Goal: Transaction & Acquisition: Register for event/course

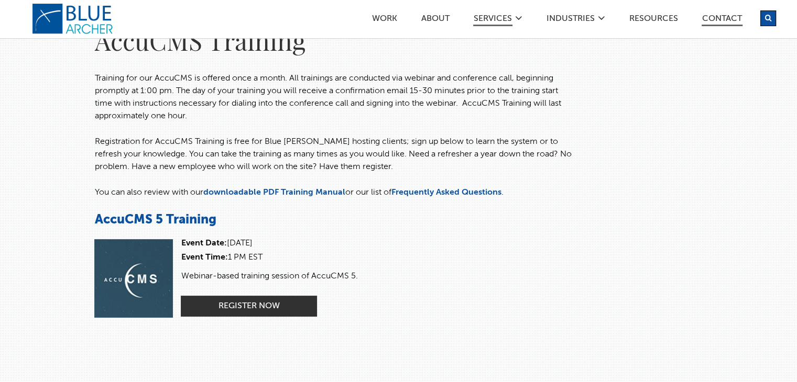
scroll to position [78, 0]
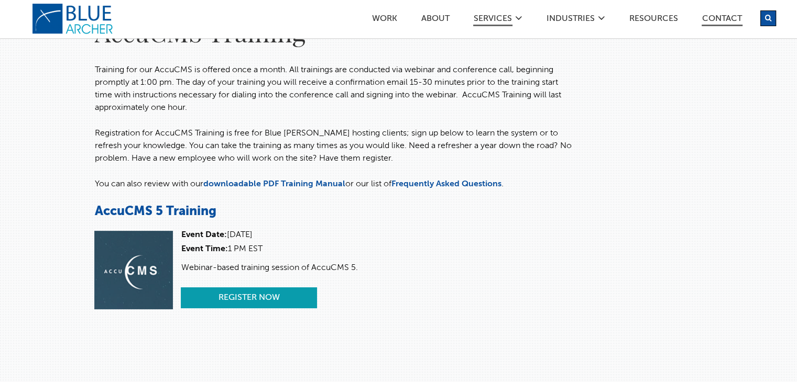
click at [270, 294] on link "Register Now" at bounding box center [249, 298] width 136 height 21
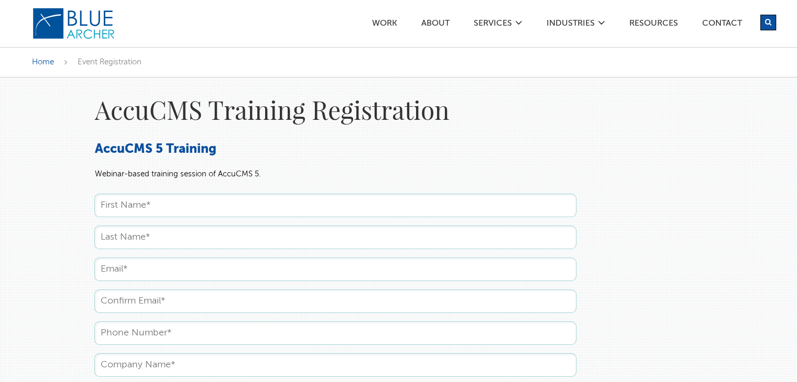
click at [188, 211] on input "text" at bounding box center [335, 206] width 482 height 24
type input "Alyssa"
type input "Noch"
type input "alyssanoch@gmail.com"
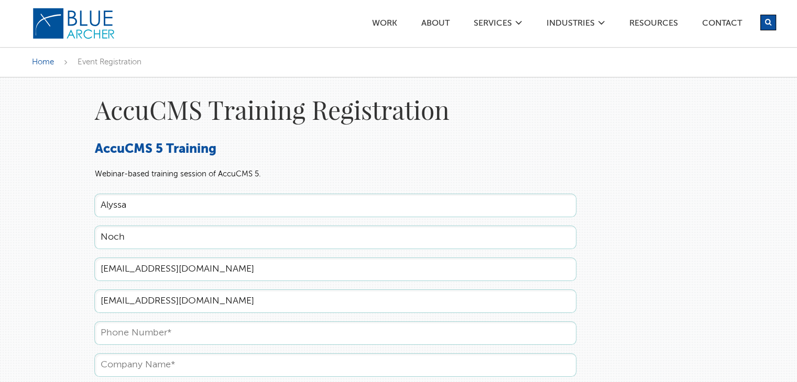
type input "2485354279"
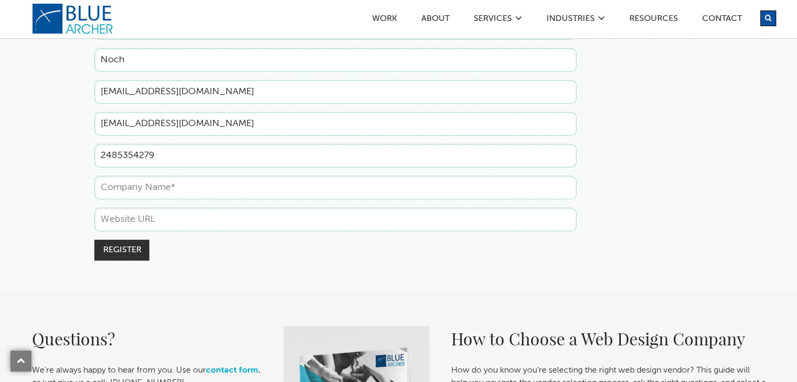
scroll to position [184, 0]
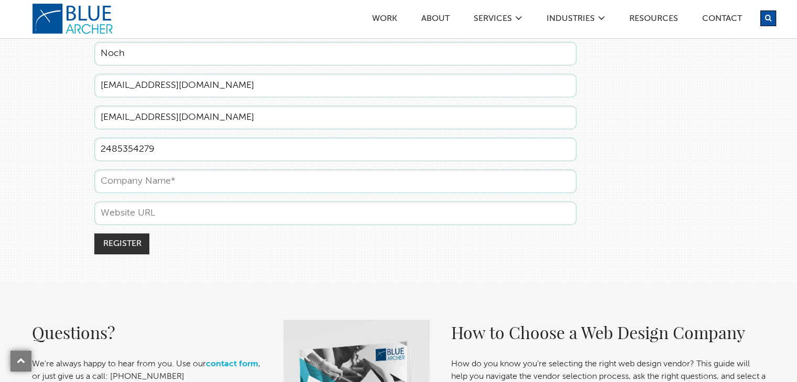
click at [344, 179] on input "text" at bounding box center [335, 182] width 482 height 24
type input "Felician Sisters of North America"
click at [218, 214] on input "text" at bounding box center [335, 214] width 482 height 24
paste input "https://www.felician.org/"
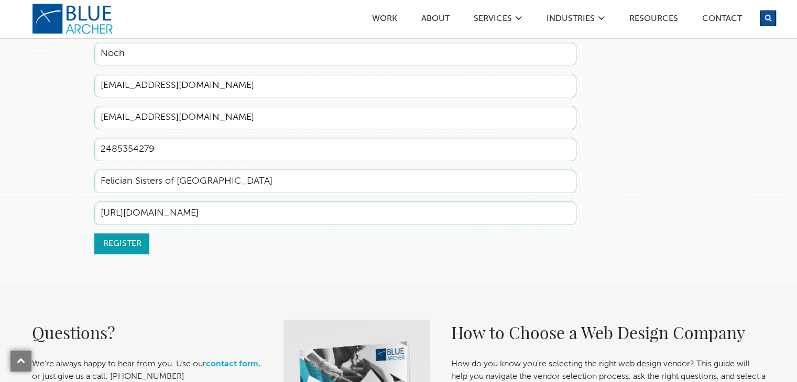
type input "https://www.felician.org/"
click at [114, 241] on input "Register" at bounding box center [121, 244] width 55 height 21
